Goal: Information Seeking & Learning: Learn about a topic

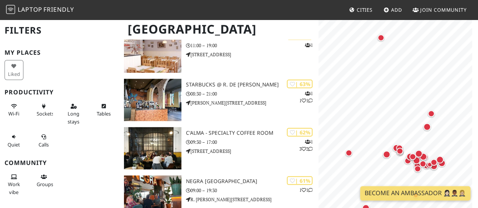
scroll to position [1074, 0]
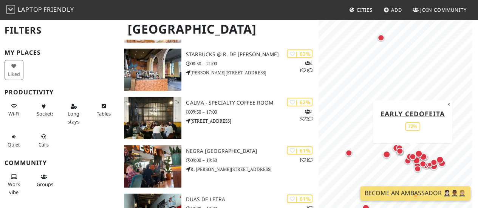
click at [415, 159] on div "Map marker" at bounding box center [412, 156] width 15 height 15
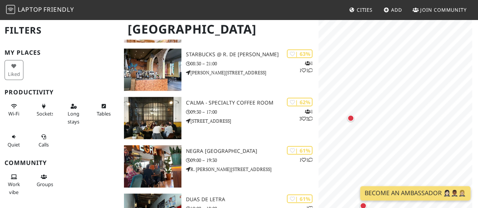
click at [346, 123] on div "Map marker" at bounding box center [350, 118] width 15 height 15
click at [373, 68] on div "Map marker" at bounding box center [379, 66] width 15 height 15
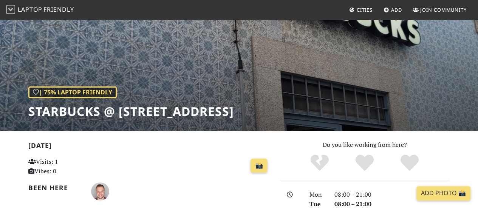
scroll to position [144, 0]
